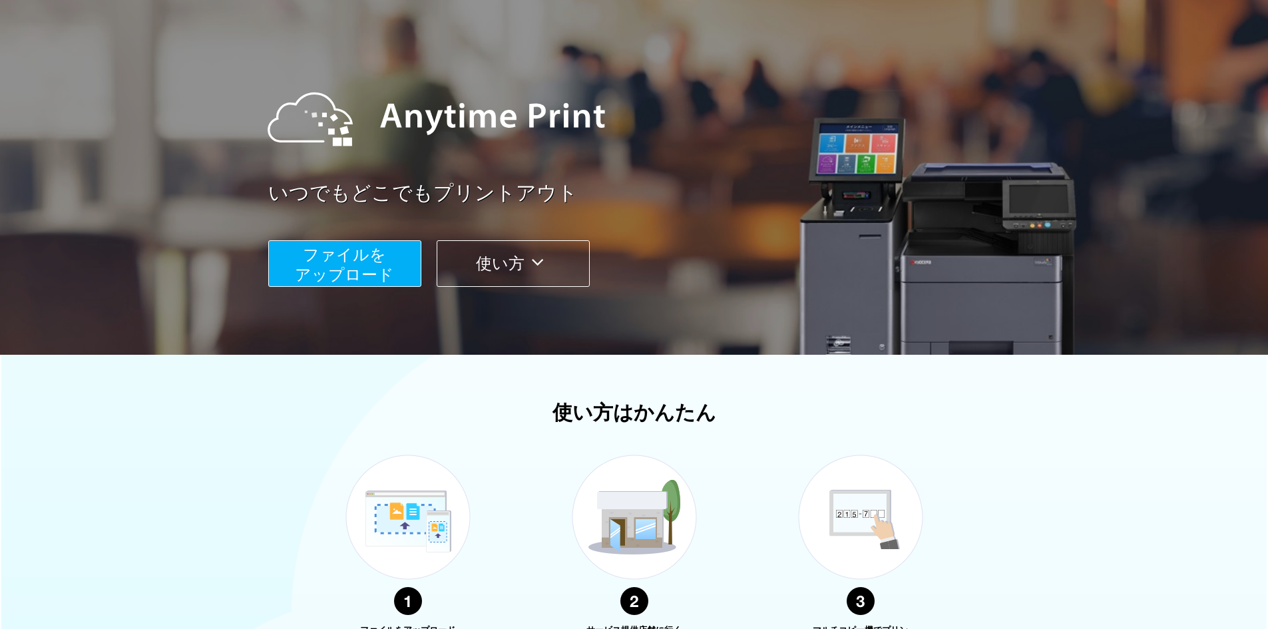
scroll to position [51, 0]
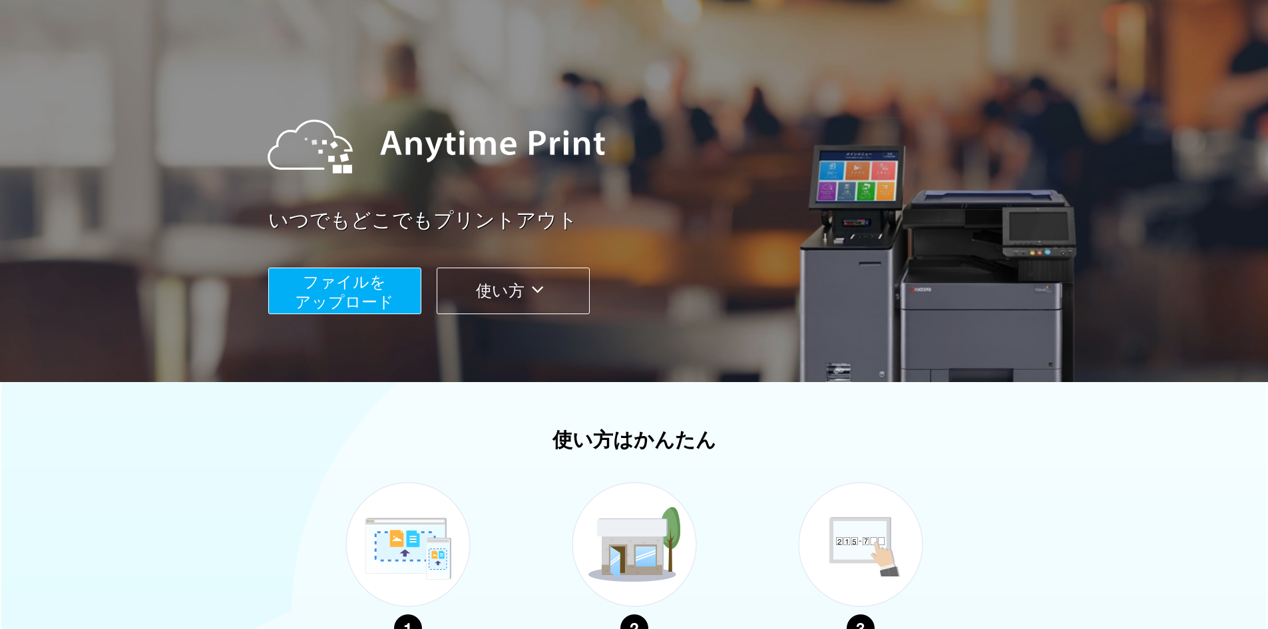
click at [322, 289] on span "ファイルを ​​アップロード" at bounding box center [344, 292] width 99 height 38
click at [394, 310] on button "ファイルを ​​アップロード" at bounding box center [344, 291] width 153 height 47
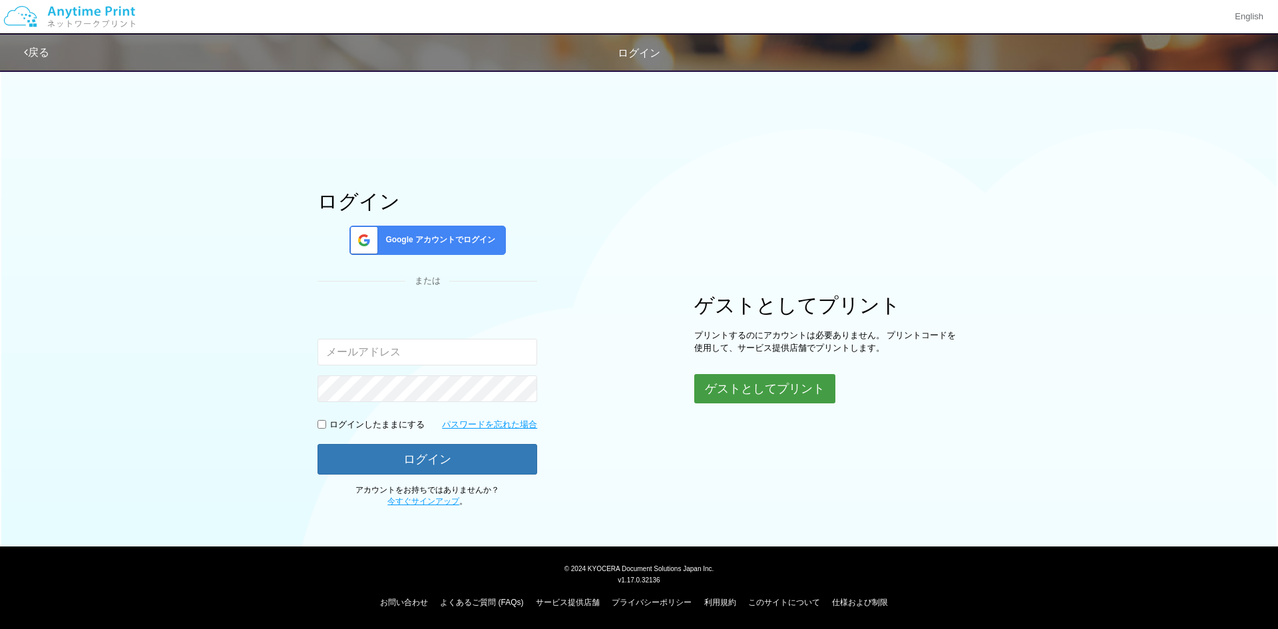
click at [766, 391] on button "ゲストとしてプリント" at bounding box center [764, 388] width 141 height 29
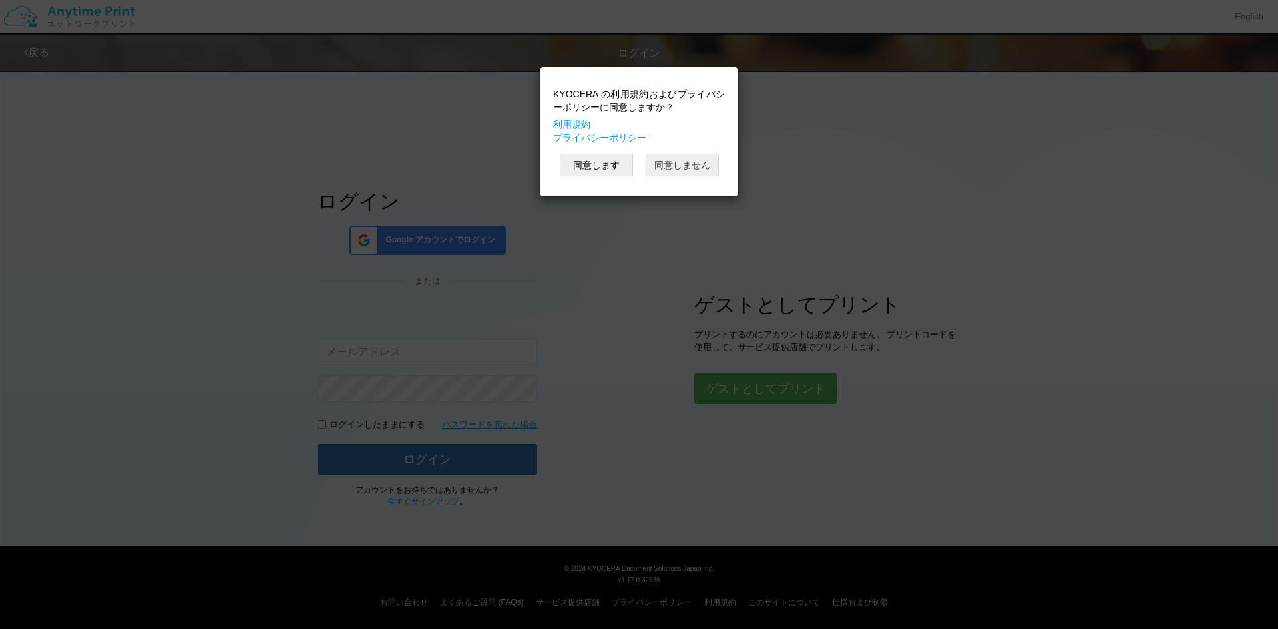
click at [688, 167] on button "同意しません" at bounding box center [682, 165] width 73 height 23
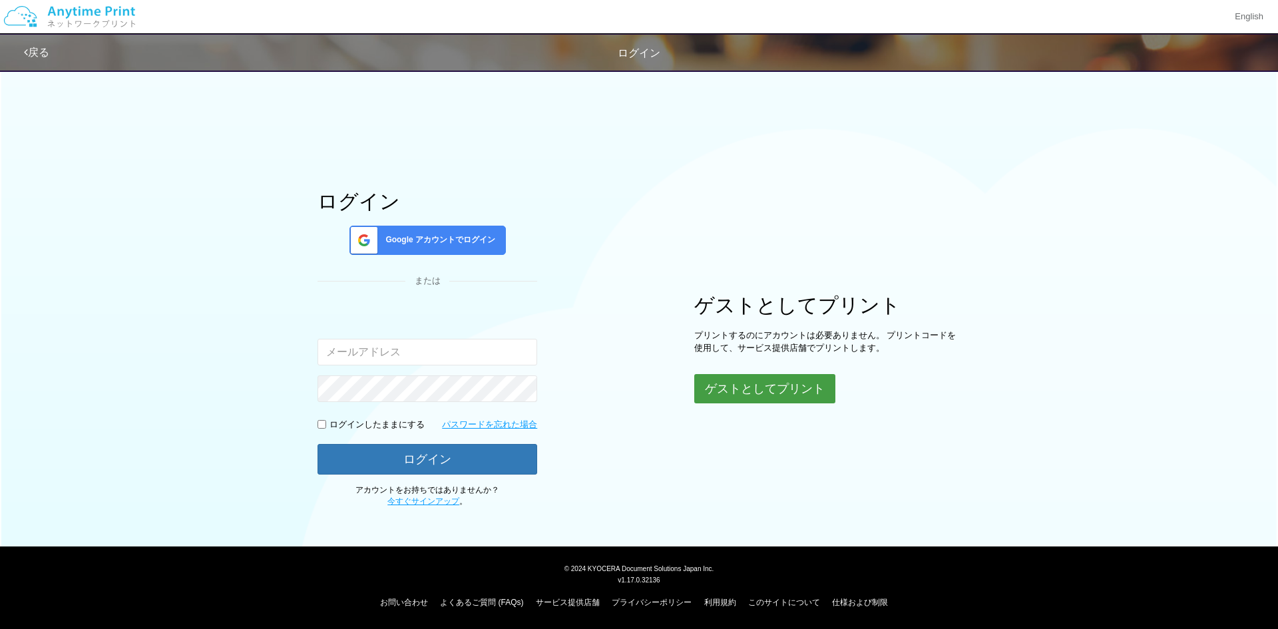
click at [764, 383] on button "ゲストとしてプリント" at bounding box center [764, 388] width 141 height 29
click at [776, 391] on button "ゲストとしてプリント" at bounding box center [764, 388] width 141 height 29
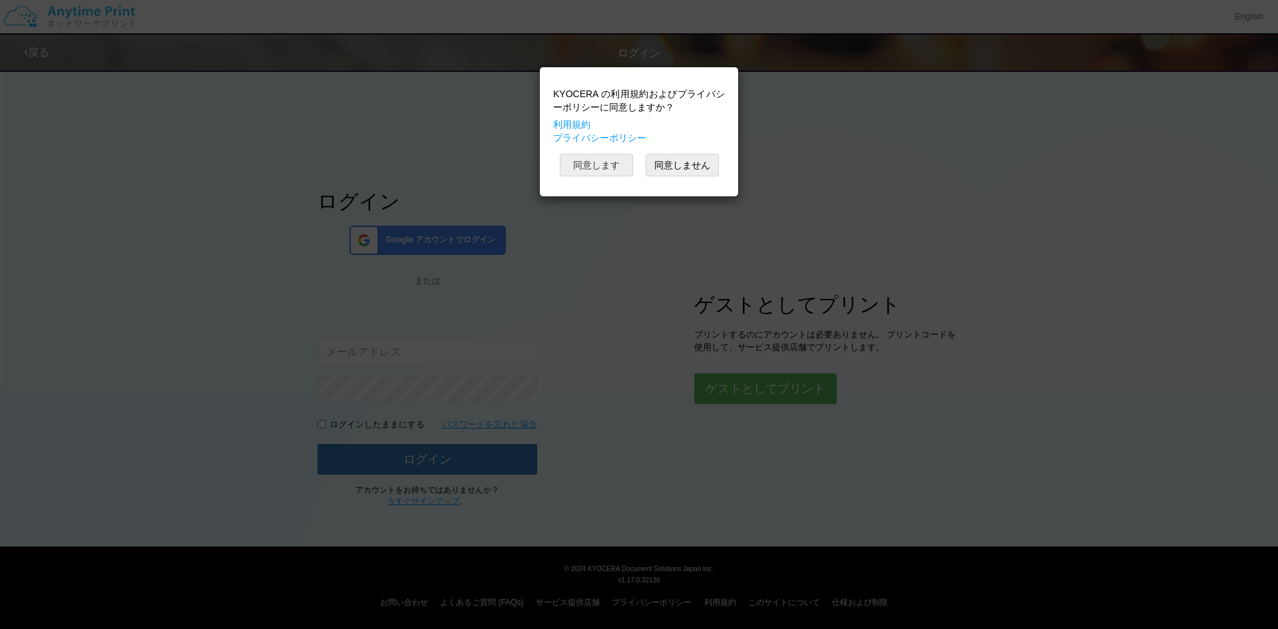
click at [614, 164] on button "同意します" at bounding box center [596, 165] width 73 height 23
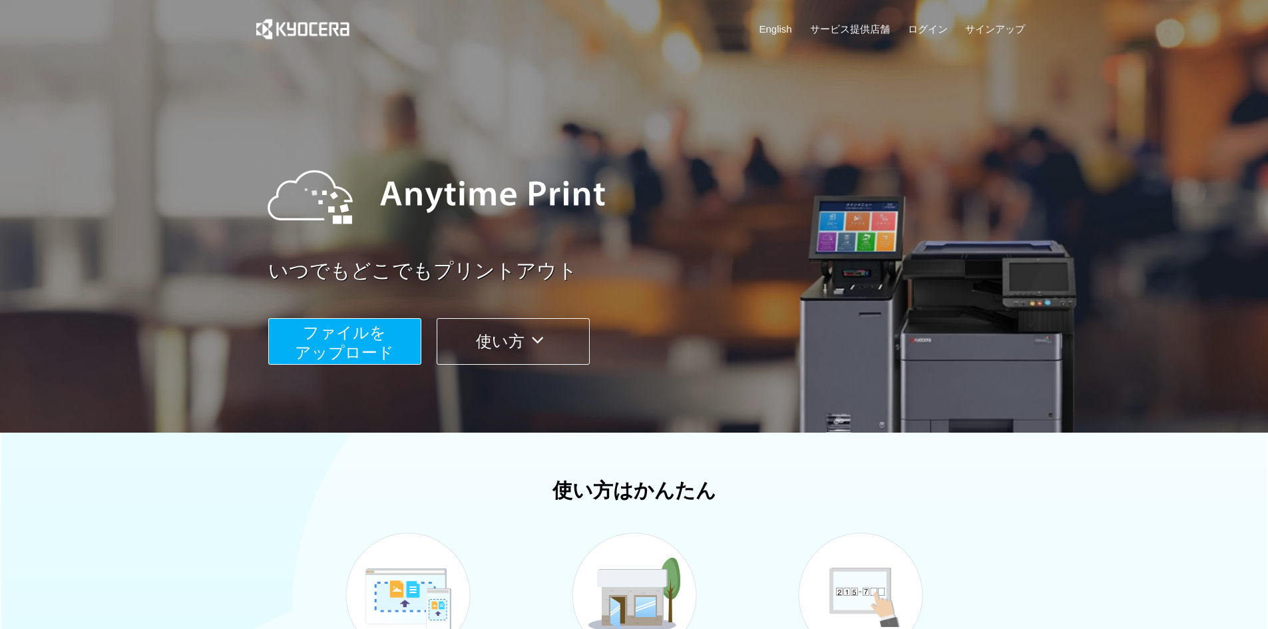
click at [342, 346] on span "ファイルを ​​アップロード" at bounding box center [344, 343] width 99 height 38
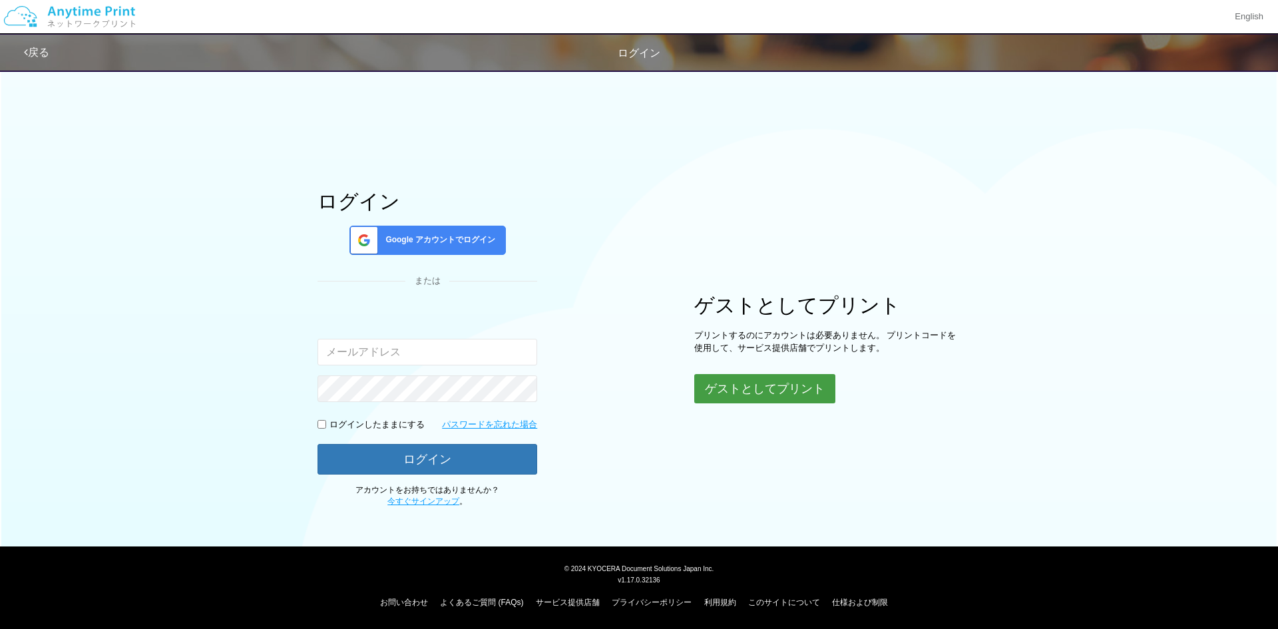
click at [792, 379] on button "ゲストとしてプリント" at bounding box center [764, 388] width 141 height 29
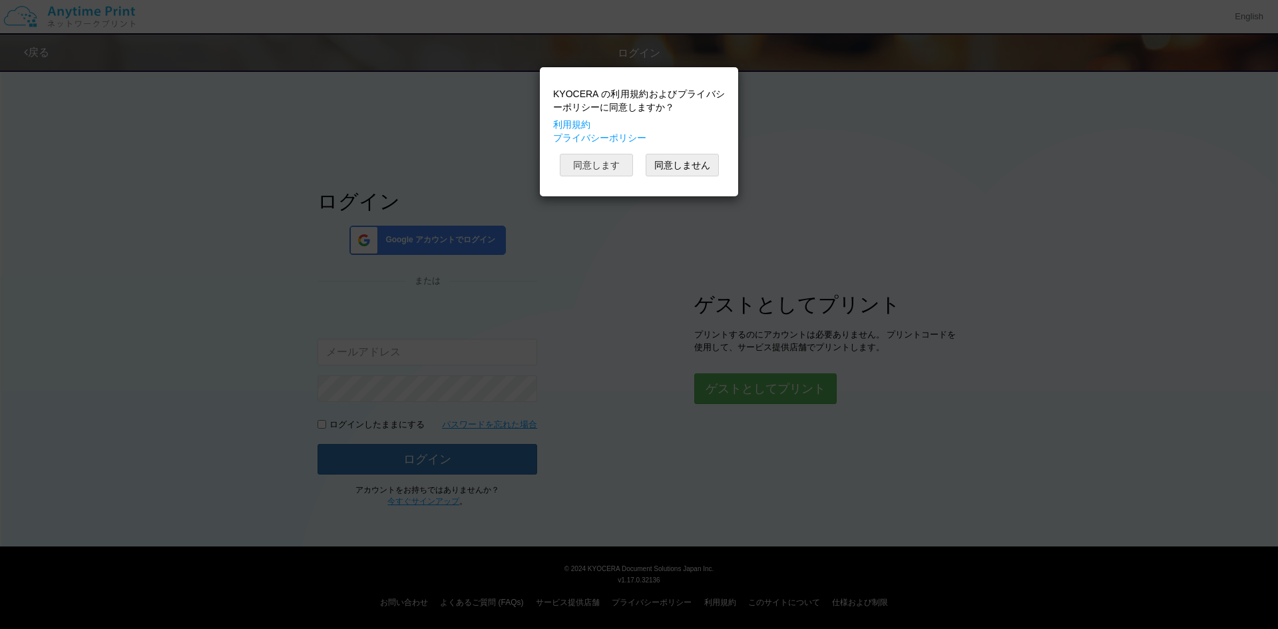
click at [624, 164] on button "同意します" at bounding box center [596, 165] width 73 height 23
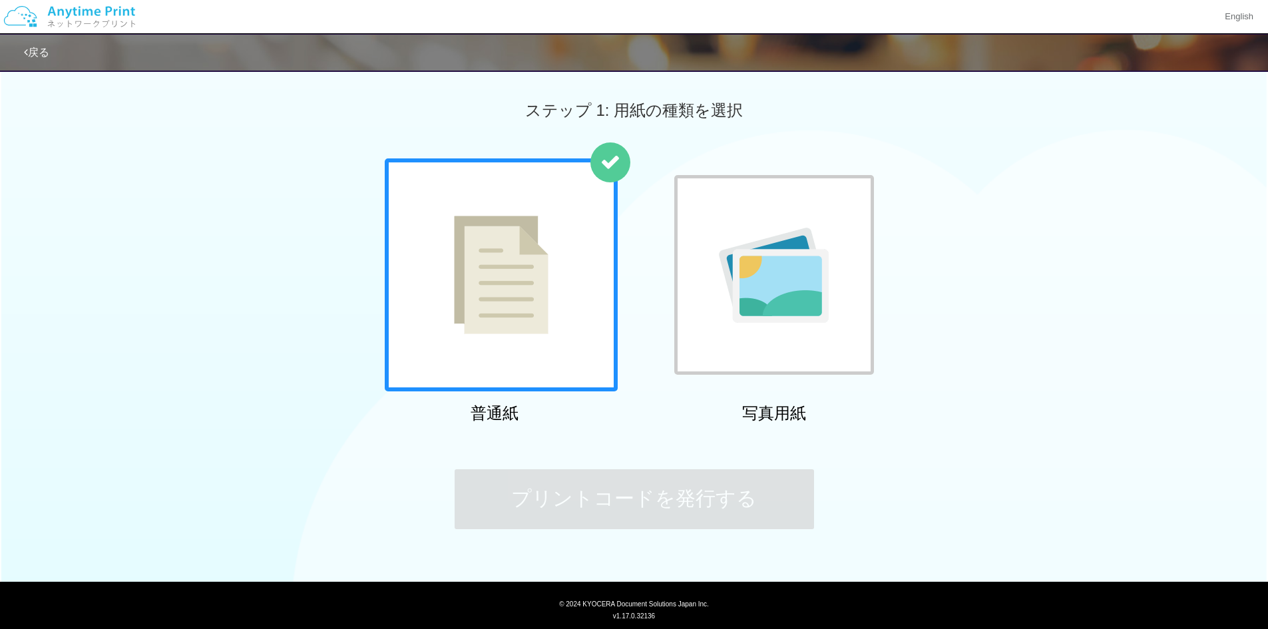
click at [521, 269] on img at bounding box center [501, 275] width 95 height 118
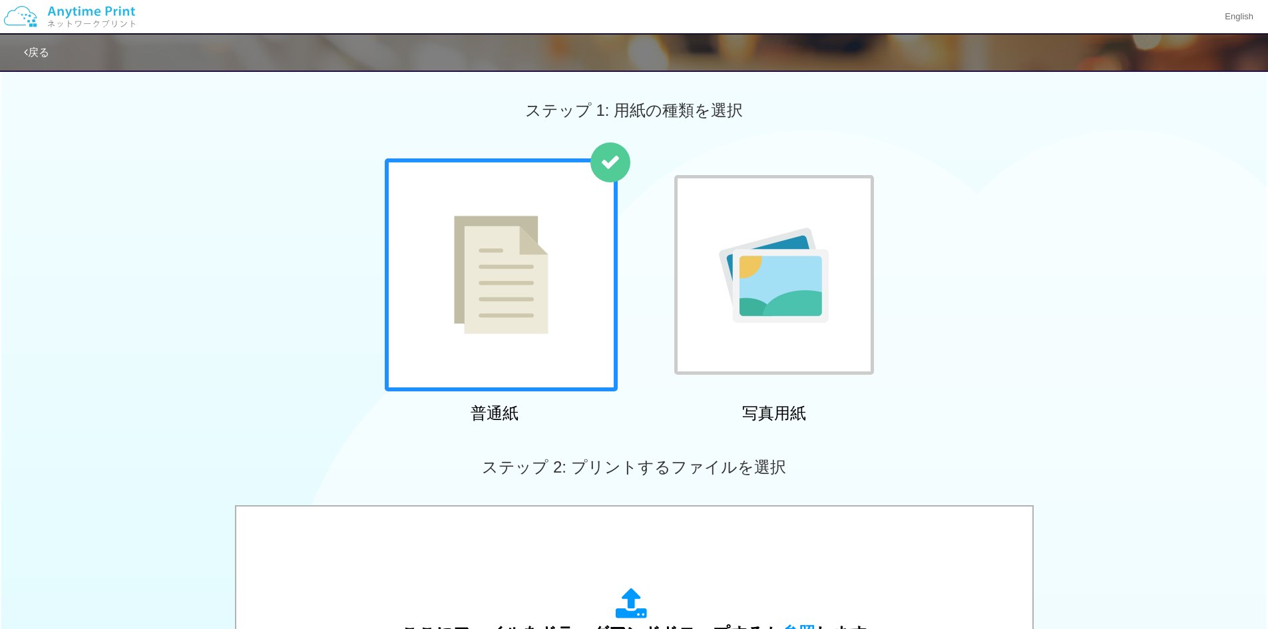
click at [726, 513] on div "ここにファイルをドラッグアンドドロップするか 参照 します アップロード: 1 個の JPG ファイル、または 1 個の PDF ファイル (上限 50 ペー…" at bounding box center [634, 639] width 799 height 269
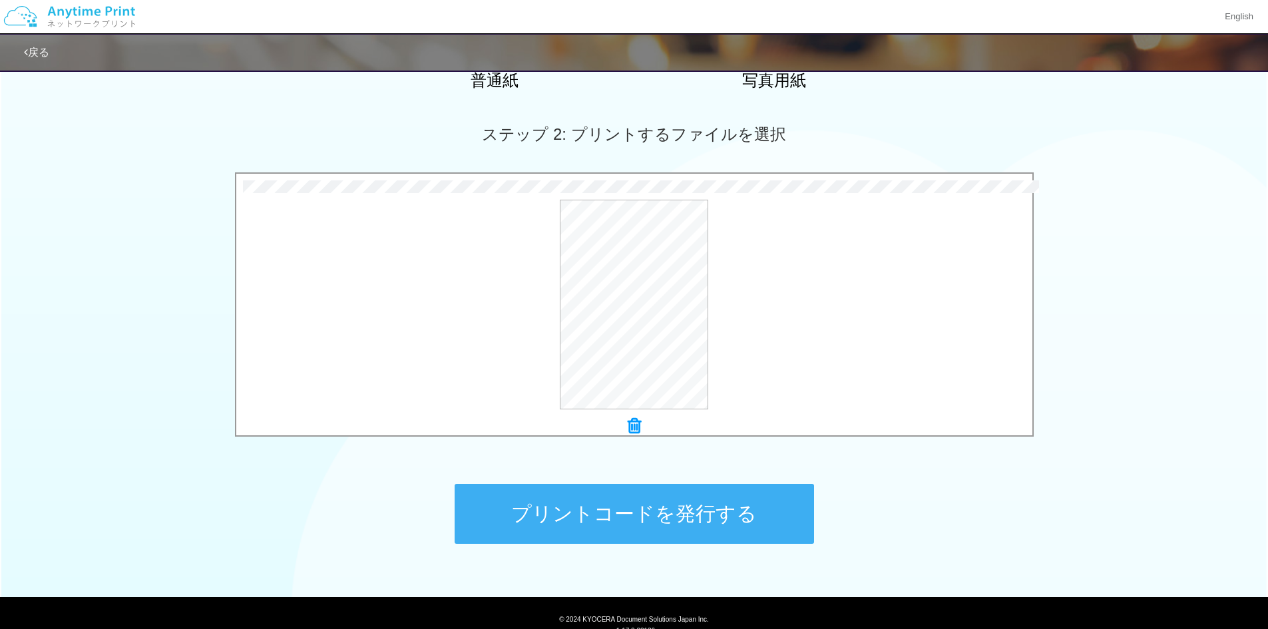
click at [724, 511] on button "プリントコードを発行する" at bounding box center [634, 514] width 359 height 60
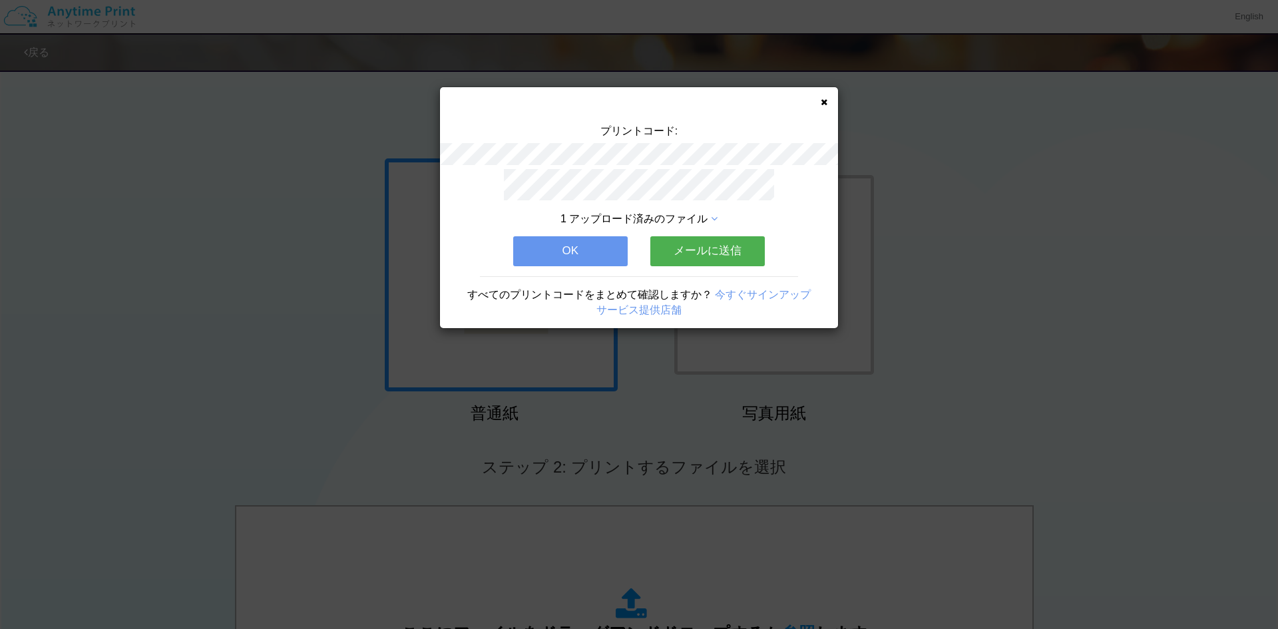
click at [822, 102] on icon at bounding box center [824, 102] width 7 height 9
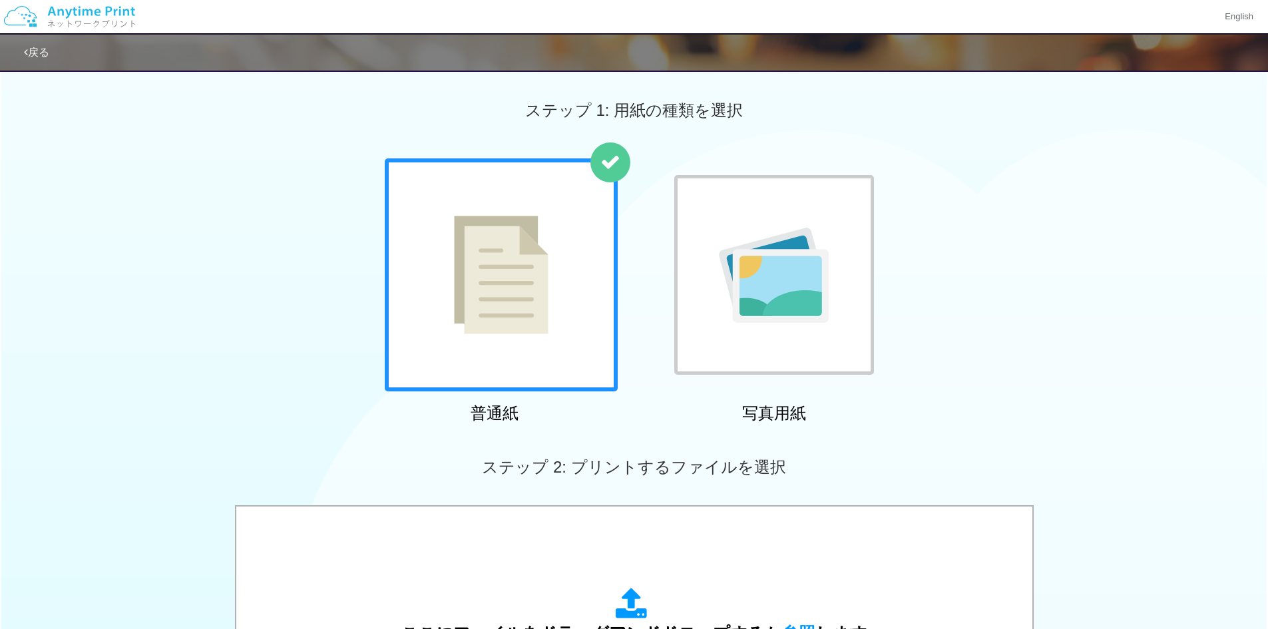
click at [541, 301] on img at bounding box center [501, 275] width 95 height 118
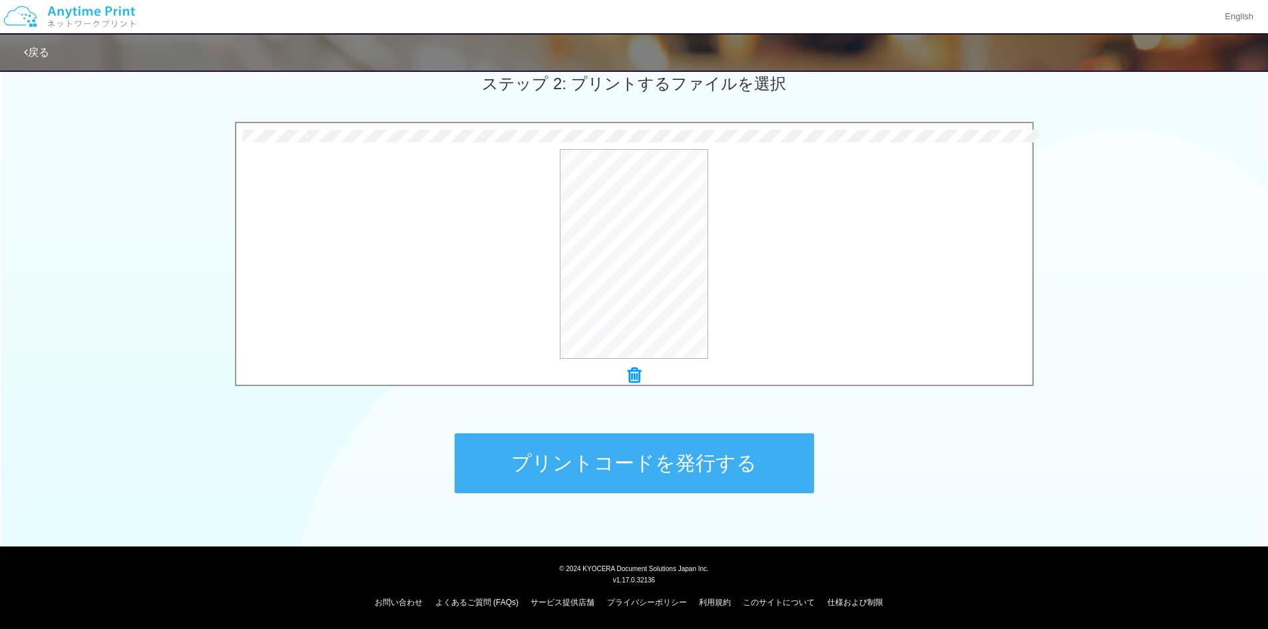
click at [726, 458] on button "プリントコードを発行する" at bounding box center [634, 463] width 359 height 60
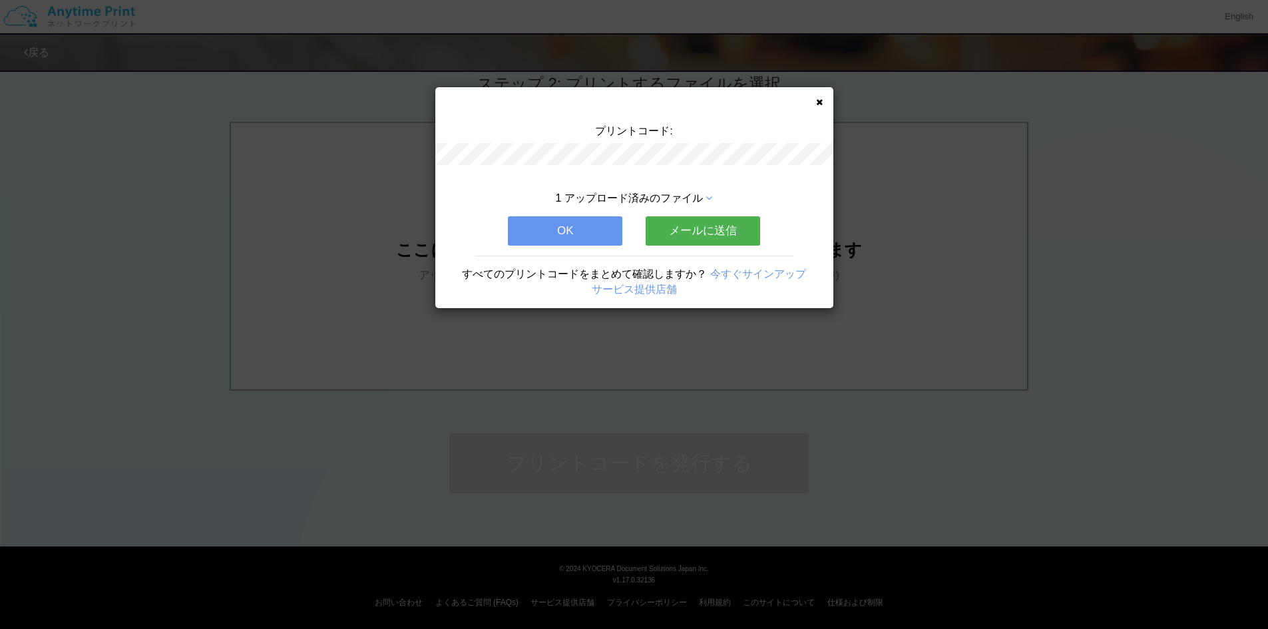
scroll to position [0, 0]
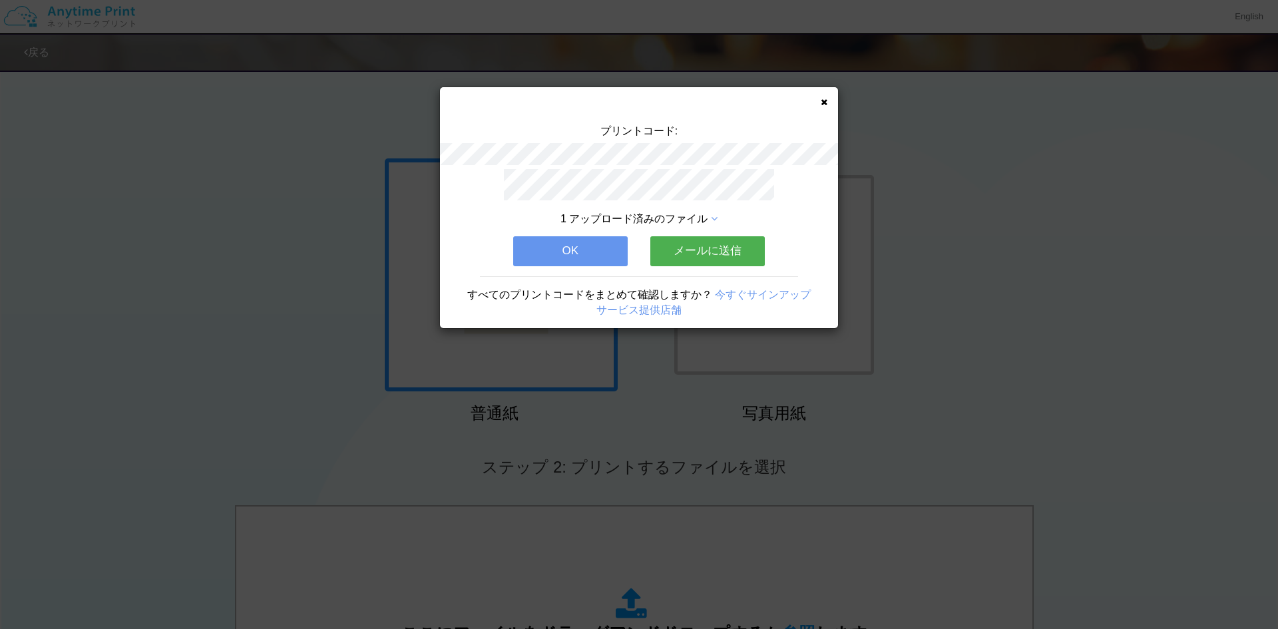
click at [827, 104] on div "プリントコード: 1 アップロード済みのファイル OK メールに送信 すべてのプリントコードをまとめて確認しますか？ 今すぐサインアップ サービス提供店舗" at bounding box center [639, 207] width 398 height 241
click at [823, 95] on div "プリントコード: 1 アップロード済みのファイル OK メールに送信 すべてのプリントコードをまとめて確認しますか？ 今すぐサインアップ サービス提供店舗" at bounding box center [639, 207] width 398 height 241
click at [824, 109] on div "プリントコード: 1 アップロード済みのファイル OK メールに送信 すべてのプリントコードをまとめて確認しますか？ 今すぐサインアップ サービス提供店舗" at bounding box center [639, 207] width 398 height 241
click at [830, 101] on div "プリントコード: 1 アップロード済みのファイル OK メールに送信 すべてのプリントコードをまとめて確認しますか？ 今すぐサインアップ サービス提供店舗" at bounding box center [639, 207] width 398 height 241
click at [822, 104] on icon at bounding box center [824, 102] width 7 height 9
